Goal: Information Seeking & Learning: Learn about a topic

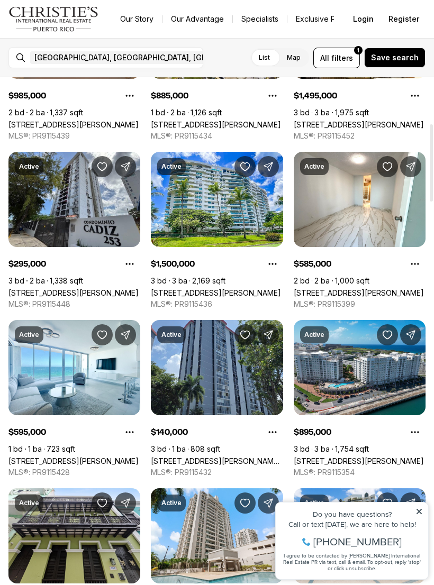
scroll to position [305, 0]
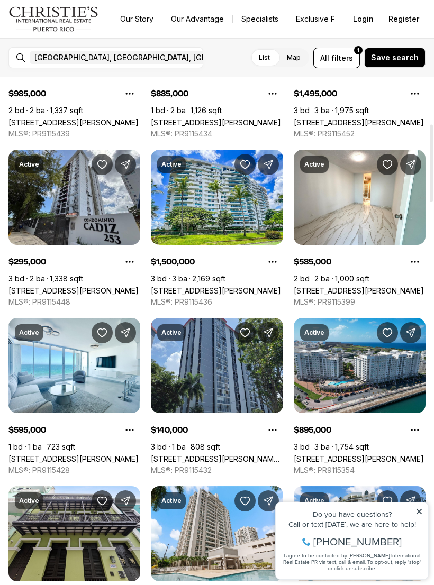
click at [213, 455] on link "[STREET_ADDRESS][PERSON_NAME][PERSON_NAME]" at bounding box center [217, 459] width 132 height 9
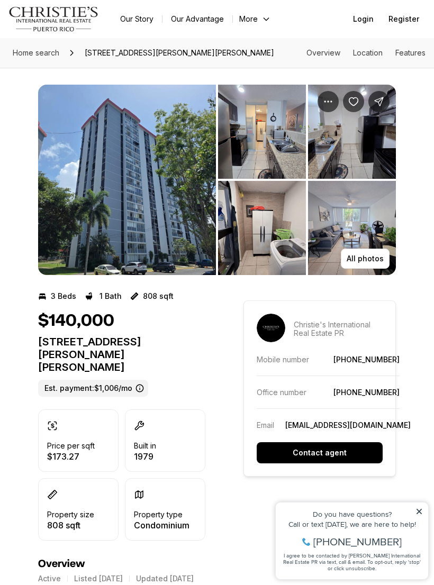
click at [360, 256] on p "All photos" at bounding box center [365, 259] width 37 height 8
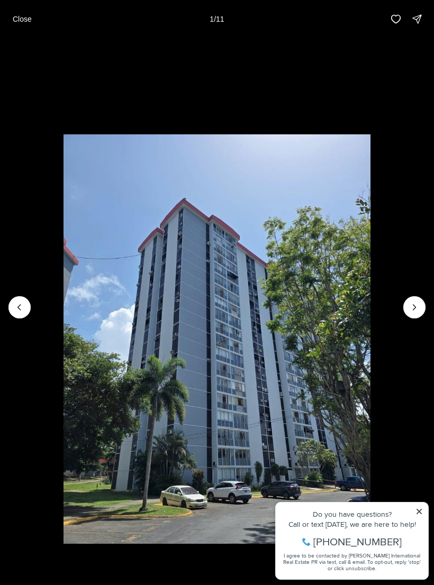
click at [419, 302] on icon "Next slide" at bounding box center [414, 307] width 11 height 11
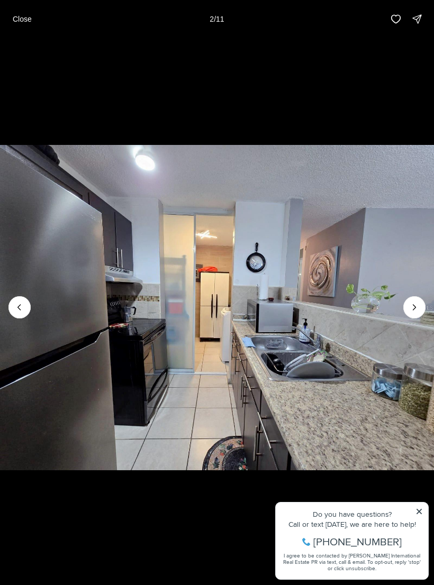
click at [417, 312] on icon "Next slide" at bounding box center [414, 307] width 11 height 11
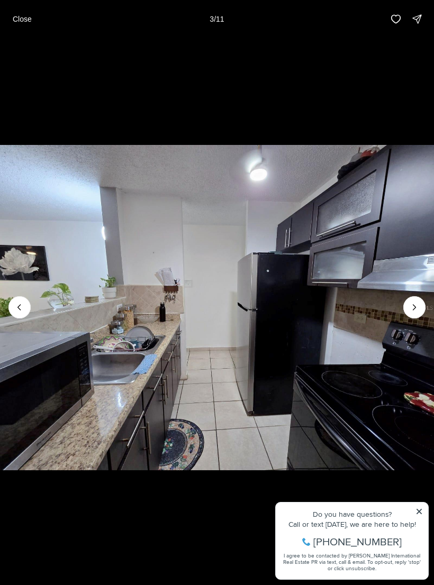
click at [411, 312] on icon "Next slide" at bounding box center [414, 307] width 11 height 11
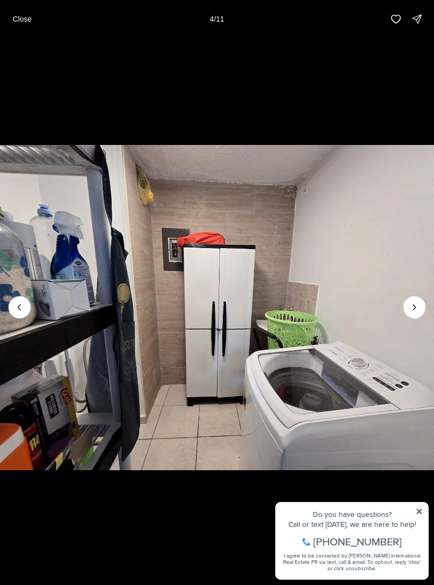
click at [410, 308] on icon "Next slide" at bounding box center [414, 307] width 11 height 11
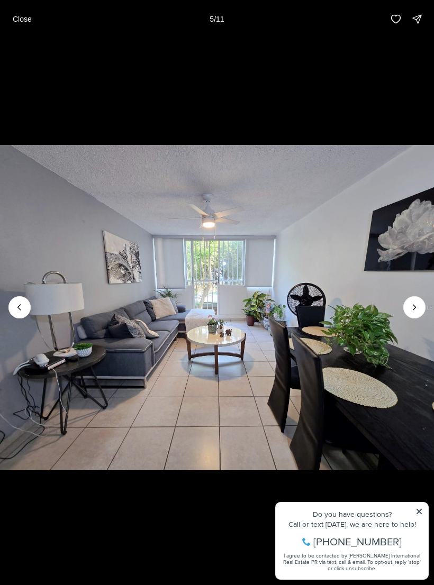
click at [278, 265] on img "5 of 11" at bounding box center [217, 308] width 434 height 410
click at [417, 311] on icon "Next slide" at bounding box center [414, 307] width 11 height 11
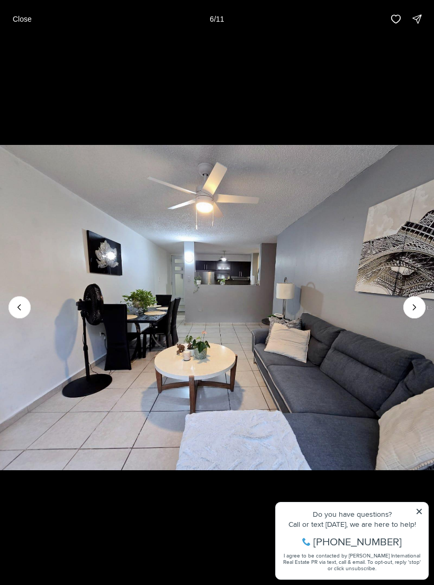
click at [419, 304] on icon "Next slide" at bounding box center [414, 307] width 11 height 11
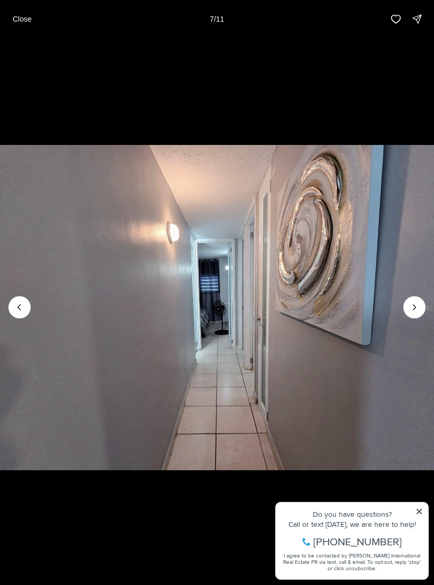
click at [425, 309] on button "Next slide" at bounding box center [414, 307] width 22 height 22
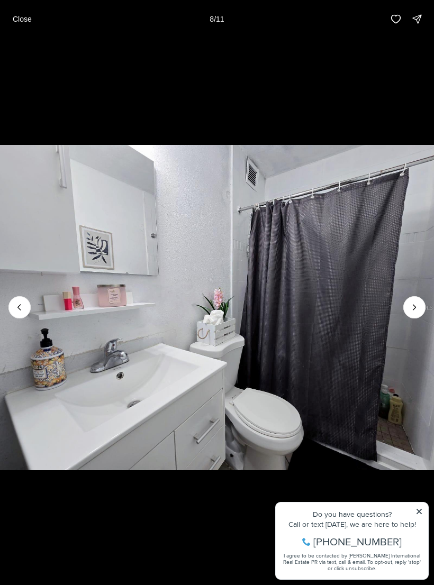
click at [419, 307] on icon "Next slide" at bounding box center [414, 307] width 11 height 11
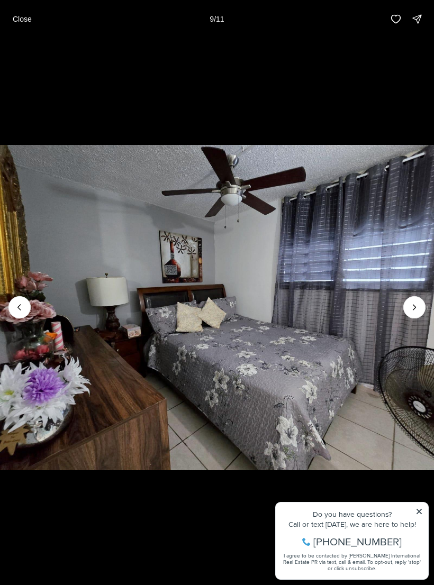
click at [418, 303] on icon "Next slide" at bounding box center [414, 307] width 11 height 11
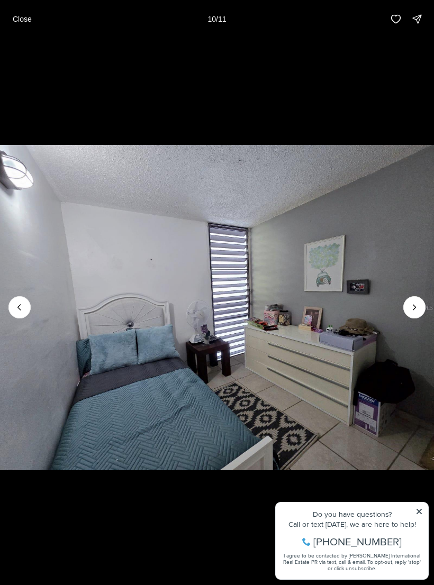
click at [418, 304] on icon "Next slide" at bounding box center [414, 307] width 11 height 11
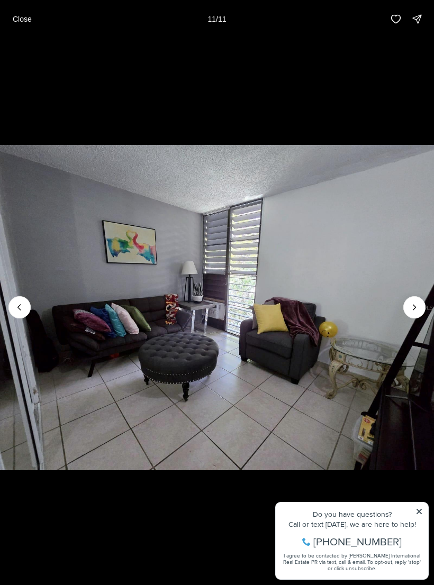
click at [428, 306] on img "11 of 11" at bounding box center [217, 308] width 434 height 410
click at [419, 309] on div at bounding box center [414, 307] width 22 height 22
click at [419, 306] on div at bounding box center [414, 307] width 22 height 22
click at [414, 309] on div at bounding box center [414, 307] width 22 height 22
click at [414, 308] on div at bounding box center [414, 307] width 22 height 22
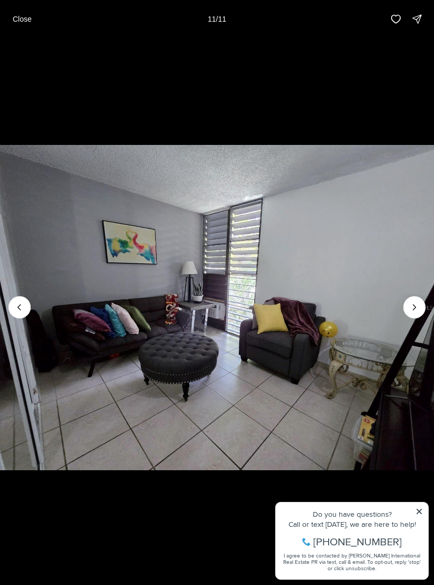
click at [19, 312] on icon "Previous slide" at bounding box center [19, 307] width 11 height 11
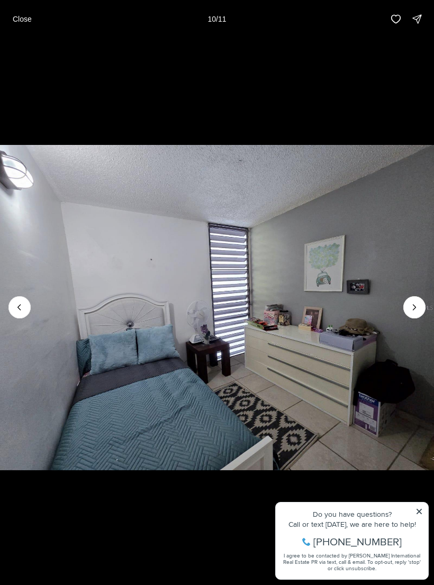
click at [32, 308] on img "10 of 11" at bounding box center [217, 308] width 434 height 410
click at [33, 314] on img "10 of 11" at bounding box center [217, 308] width 434 height 410
click at [35, 22] on button "Close" at bounding box center [22, 18] width 32 height 21
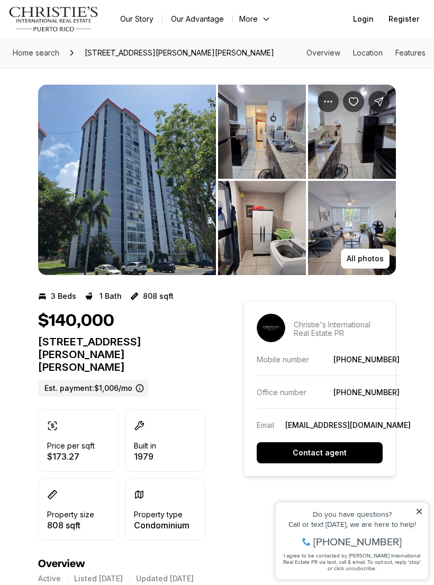
click at [368, 55] on link "Location" at bounding box center [368, 52] width 30 height 9
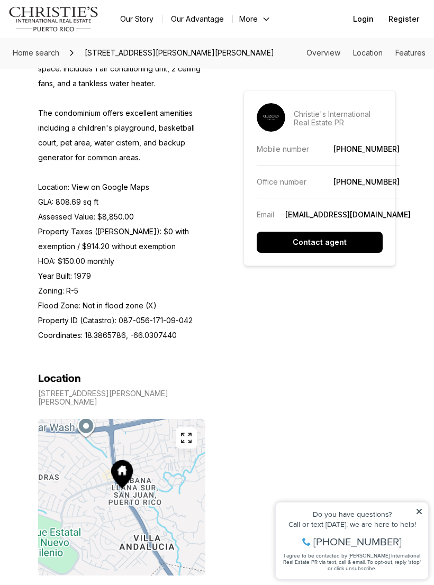
scroll to position [833, 0]
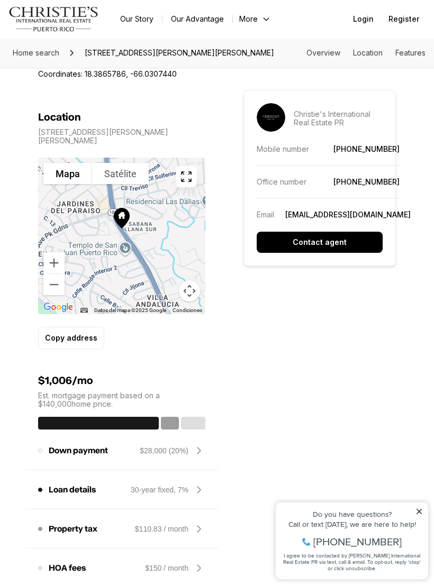
click at [58, 131] on p "2 ALMONTE #411 SAN JUAN PR, 00926" at bounding box center [121, 136] width 167 height 17
click at [122, 254] on div at bounding box center [121, 236] width 167 height 157
click at [185, 178] on div at bounding box center [121, 236] width 167 height 157
click at [192, 170] on icon "button" at bounding box center [186, 176] width 13 height 13
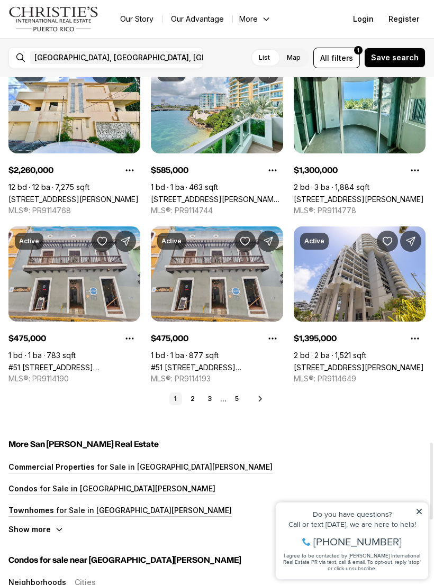
scroll to position [2419, 0]
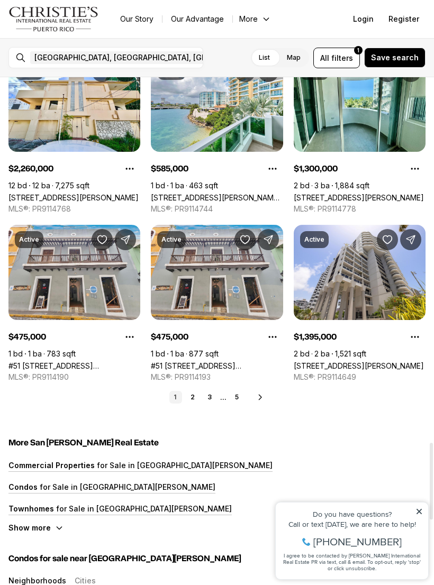
click at [259, 401] on icon at bounding box center [260, 397] width 8 height 8
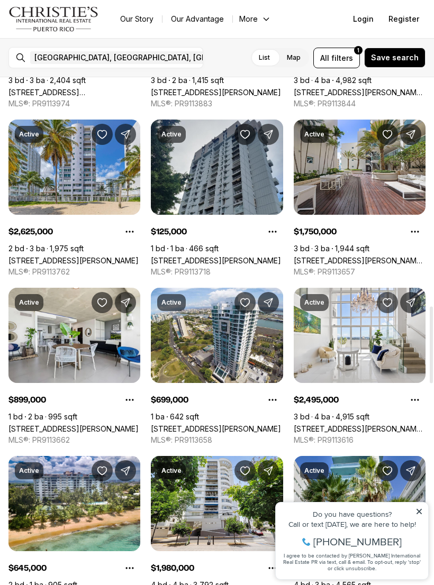
scroll to position [1513, 0]
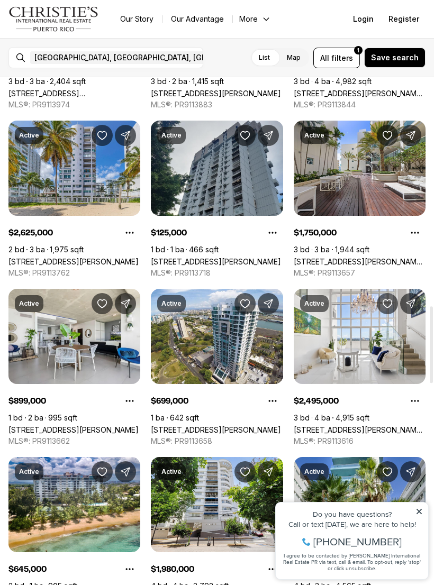
click at [229, 257] on link "[STREET_ADDRESS][PERSON_NAME]" at bounding box center [216, 261] width 130 height 9
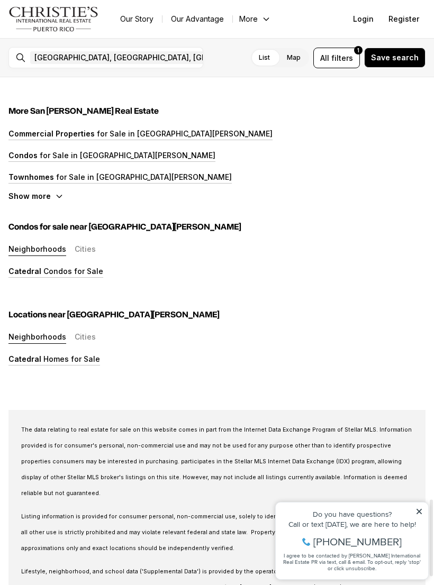
scroll to position [2824, 0]
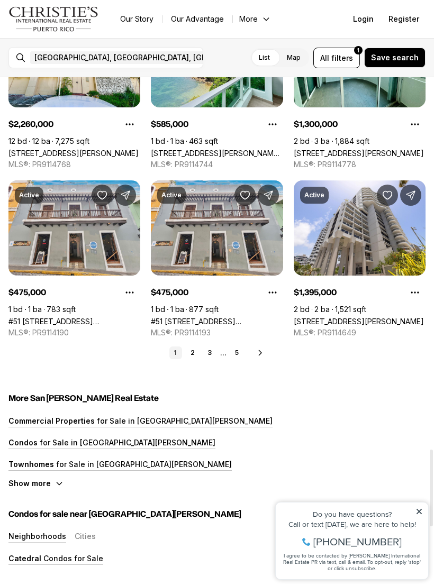
scroll to position [2463, 0]
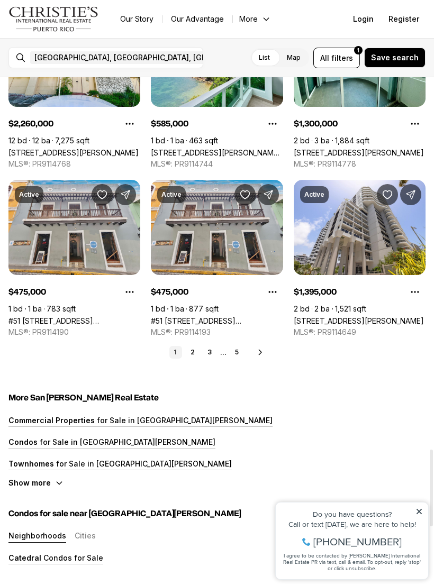
click at [259, 356] on icon at bounding box center [260, 352] width 8 height 8
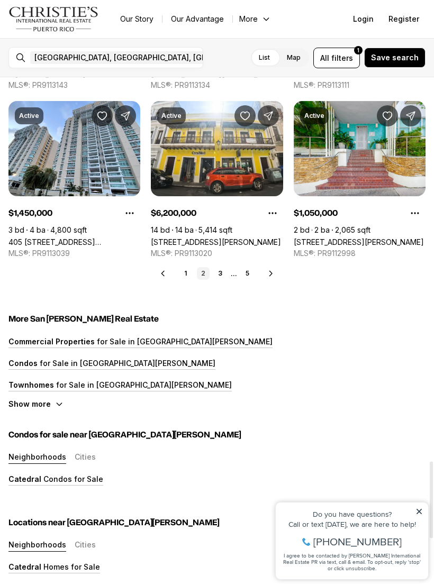
scroll to position [2542, 0]
click at [225, 271] on link "3" at bounding box center [220, 273] width 13 height 13
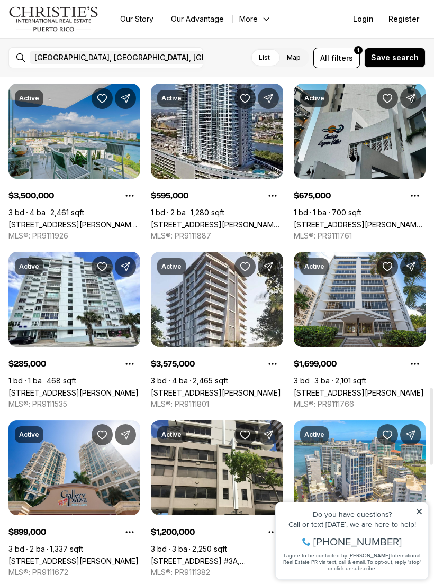
scroll to position [2059, 0]
